Goal: Browse casually

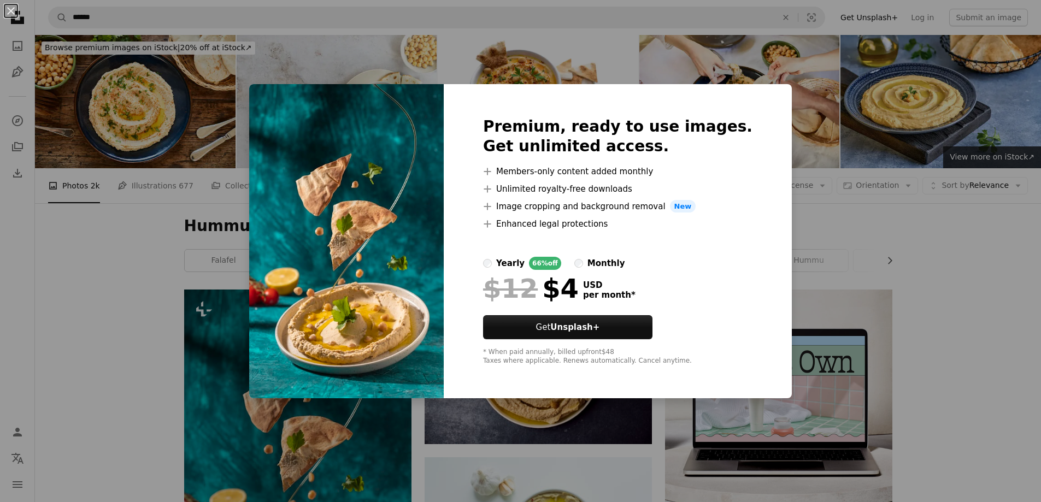
scroll to position [219, 0]
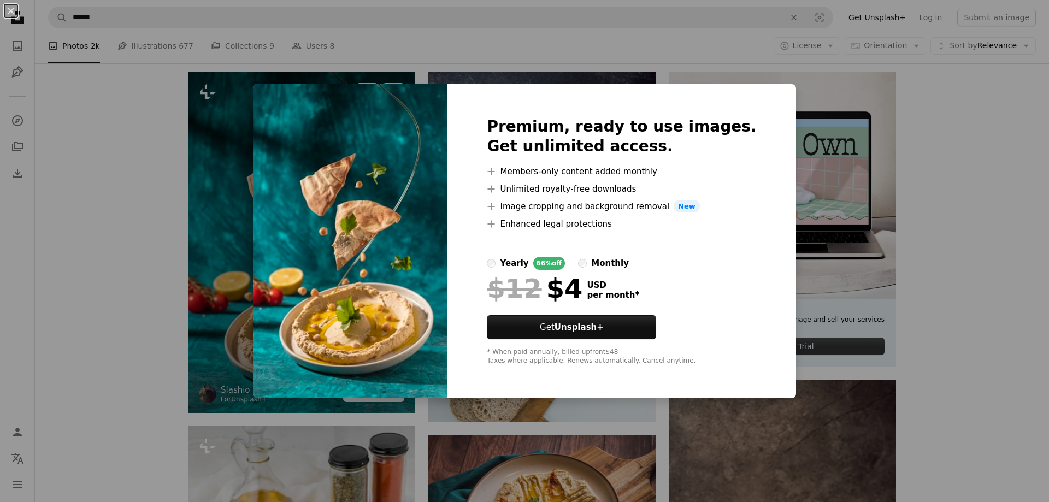
click at [259, 178] on div "An X shape Premium, ready to use images. Get unlimited access. A plus sign Memb…" at bounding box center [524, 251] width 1049 height 502
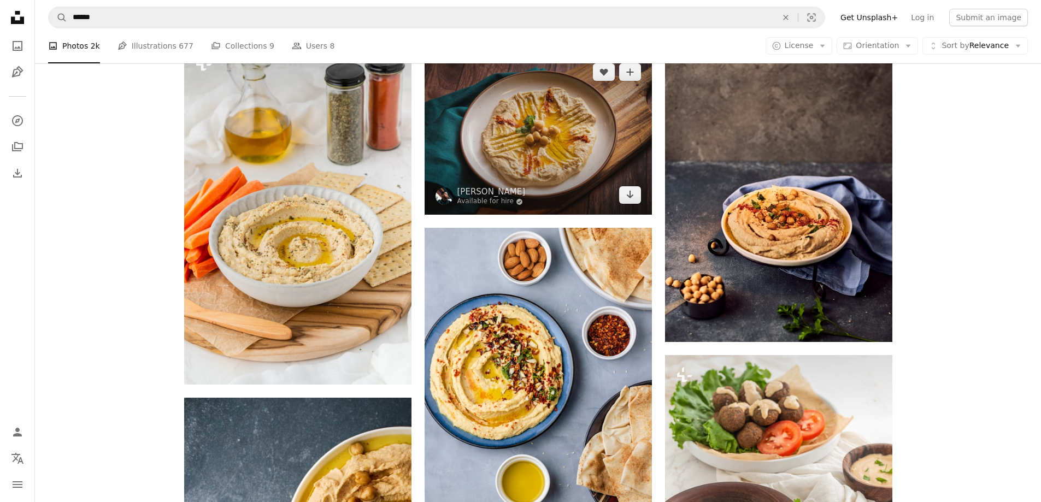
scroll to position [601, 0]
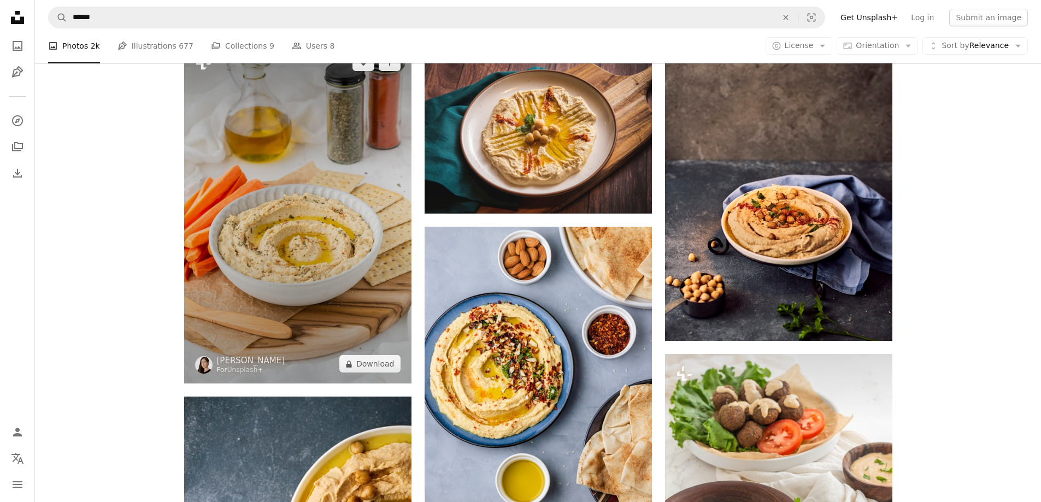
click at [385, 309] on img at bounding box center [297, 213] width 227 height 341
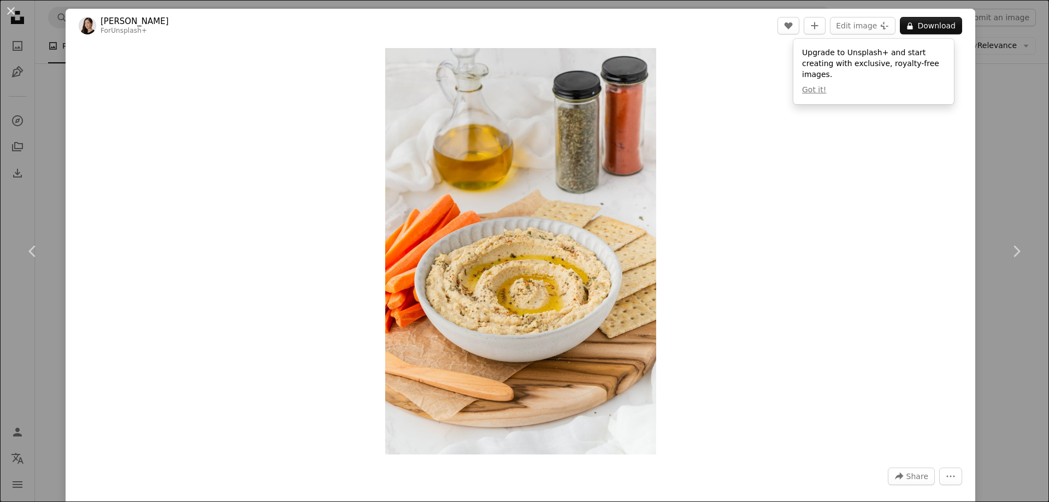
click at [995, 158] on div "An X shape Chevron left Chevron right [PERSON_NAME] For Unsplash+ A heart A plu…" at bounding box center [524, 251] width 1049 height 502
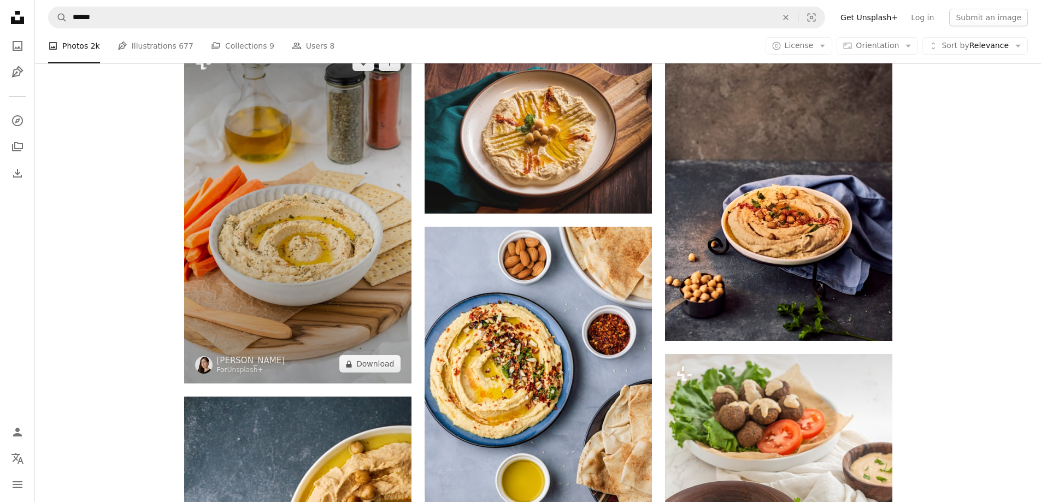
click at [236, 185] on img at bounding box center [297, 213] width 227 height 341
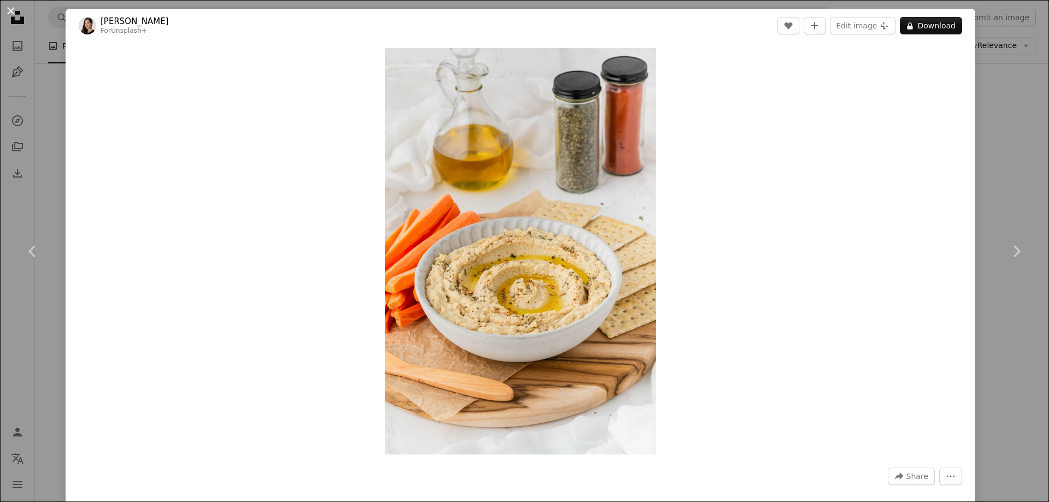
click at [8, 11] on button "An X shape" at bounding box center [10, 10] width 13 height 13
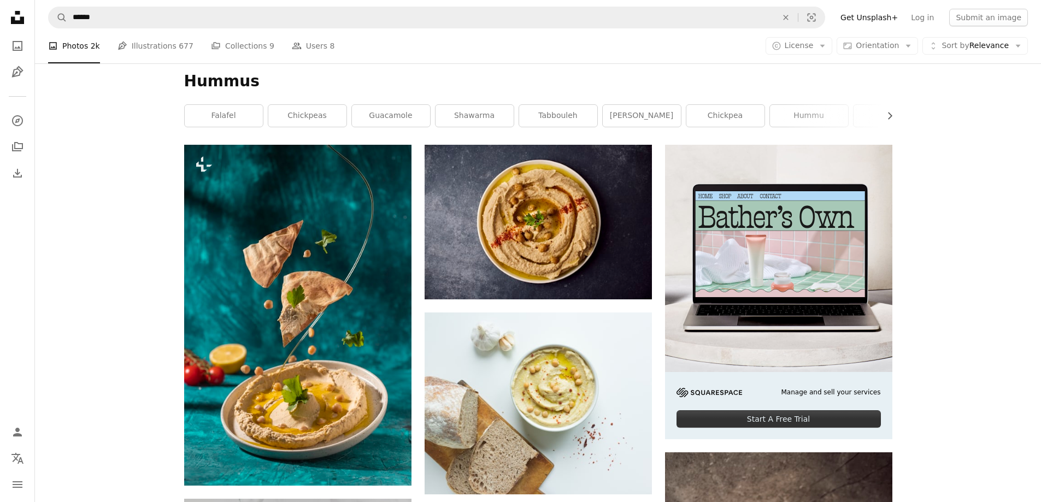
scroll to position [164, 0]
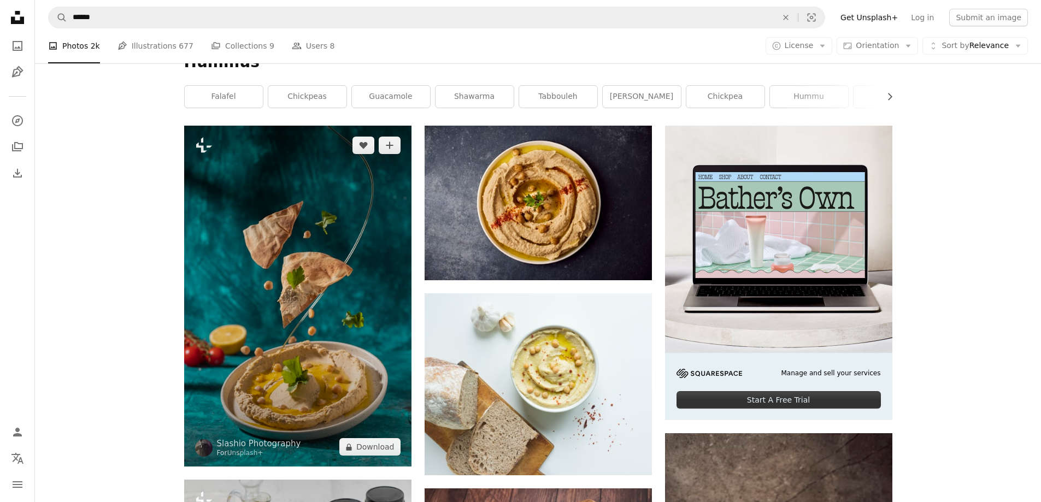
click at [324, 233] on img at bounding box center [297, 296] width 227 height 341
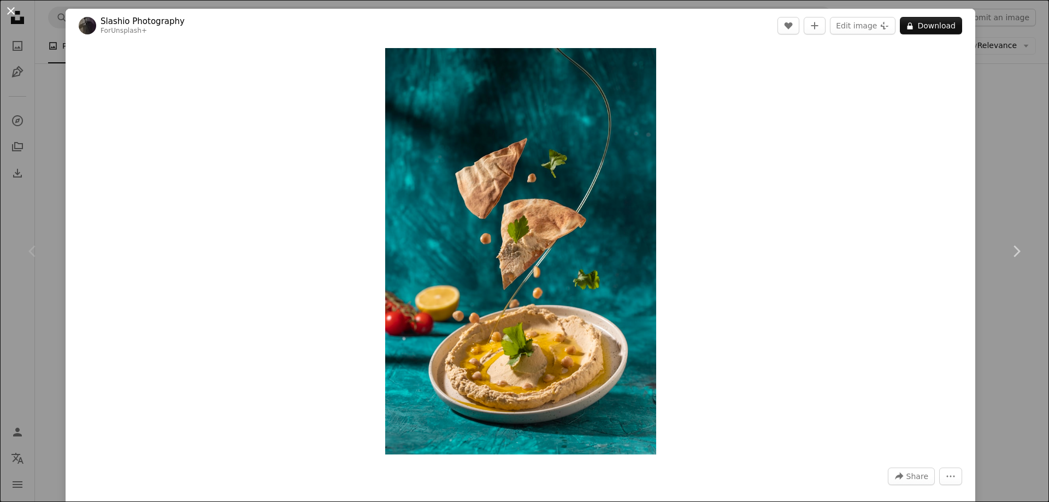
click at [17, 4] on button "An X shape" at bounding box center [10, 10] width 13 height 13
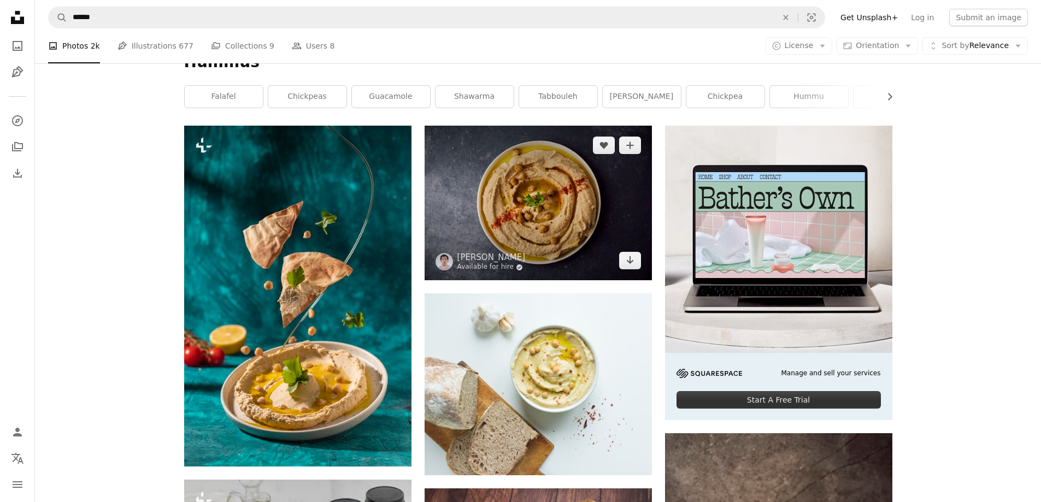
scroll to position [219, 0]
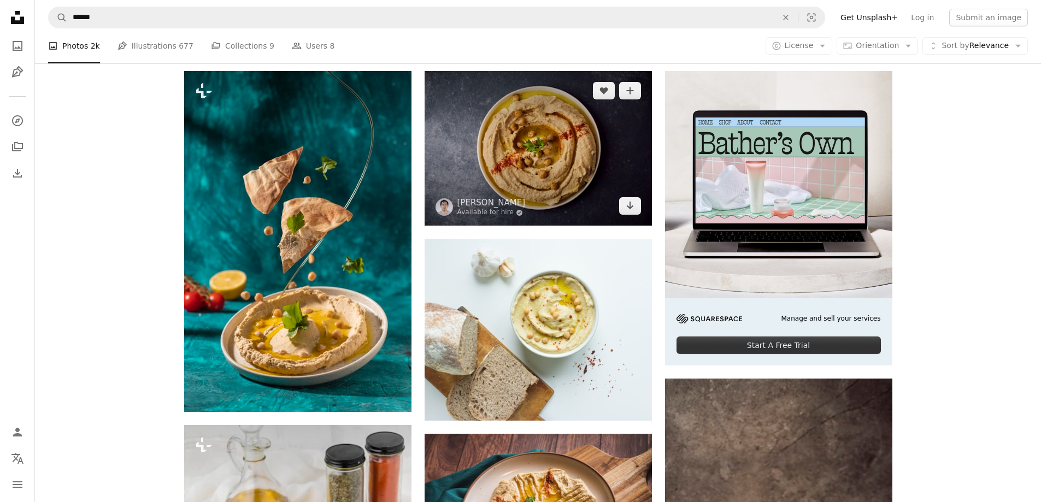
click at [524, 169] on img at bounding box center [537, 148] width 227 height 155
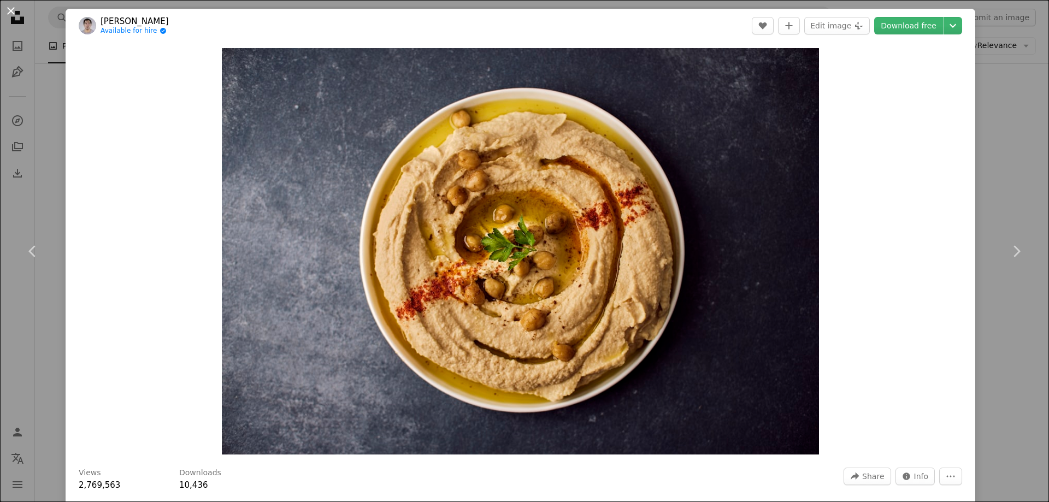
click at [9, 13] on button "An X shape" at bounding box center [10, 10] width 13 height 13
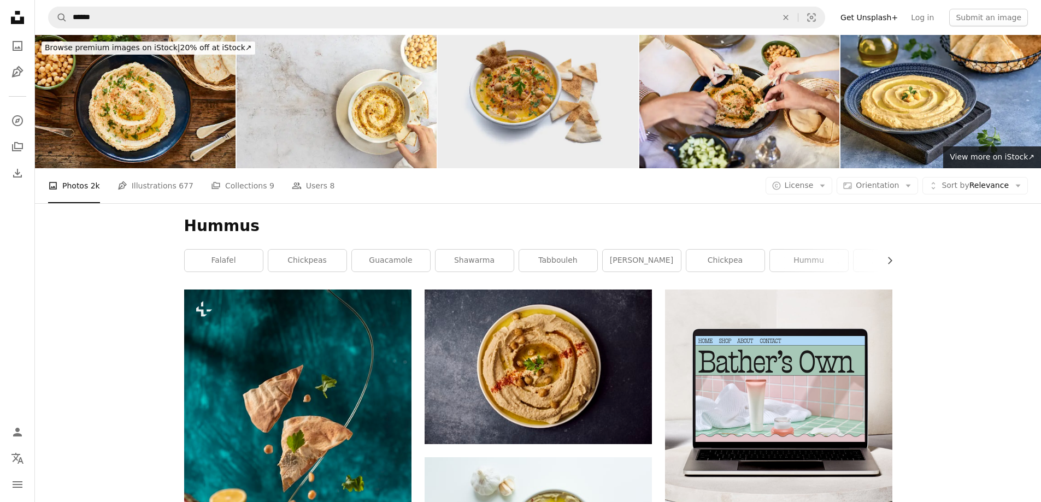
click at [552, 89] on img at bounding box center [538, 101] width 200 height 133
